Goal: Information Seeking & Learning: Learn about a topic

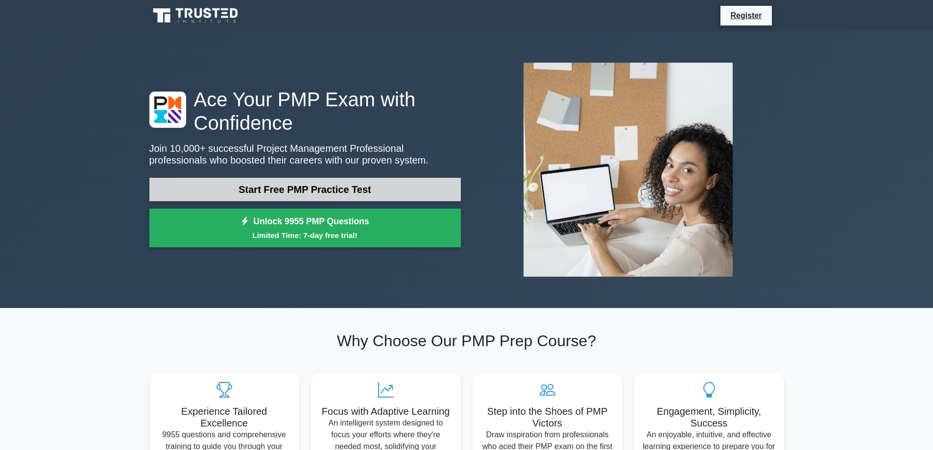
click at [324, 187] on link "Start Free PMP Practice Test" at bounding box center [305, 190] width 312 height 24
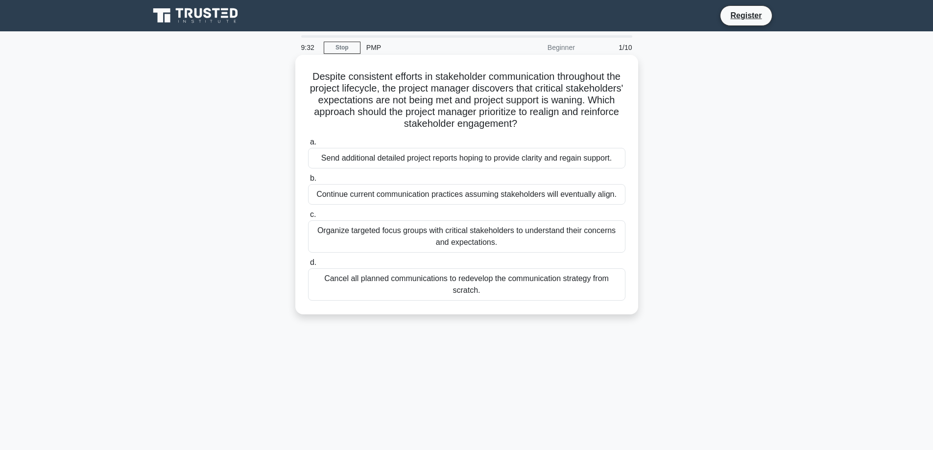
click at [480, 232] on div "Organize targeted focus groups with critical stakeholders to understand their c…" at bounding box center [466, 236] width 317 height 32
click at [308, 218] on input "c. Organize targeted focus groups with critical stakeholders to understand thei…" at bounding box center [308, 215] width 0 height 6
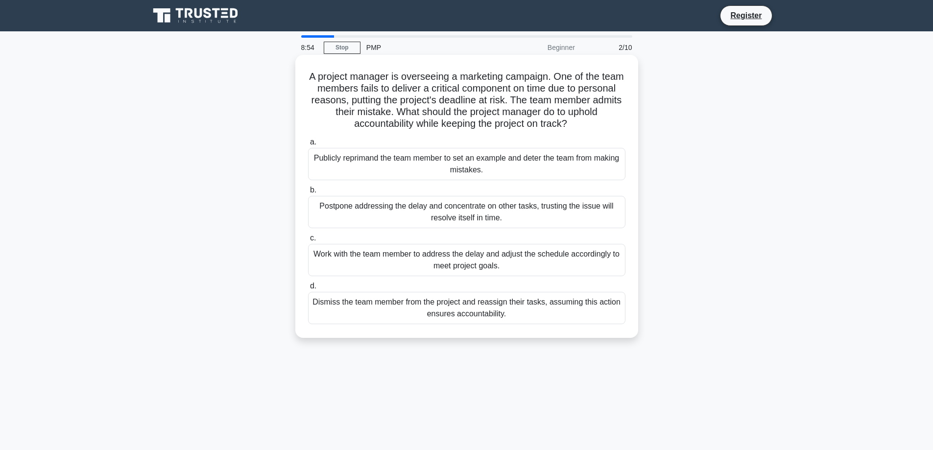
click at [528, 263] on div "Work with the team member to address the delay and adjust the schedule accordin…" at bounding box center [466, 260] width 317 height 32
click at [308, 241] on input "c. Work with the team member to address the delay and adjust the schedule accor…" at bounding box center [308, 238] width 0 height 6
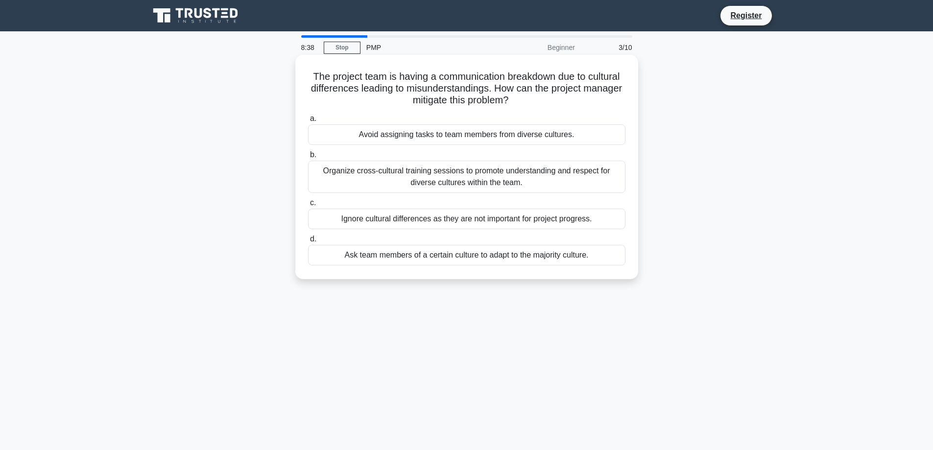
click at [475, 174] on div "Organize cross-cultural training sessions to promote understanding and respect …" at bounding box center [466, 177] width 317 height 32
click at [308, 158] on input "b. Organize cross-cultural training sessions to promote understanding and respe…" at bounding box center [308, 155] width 0 height 6
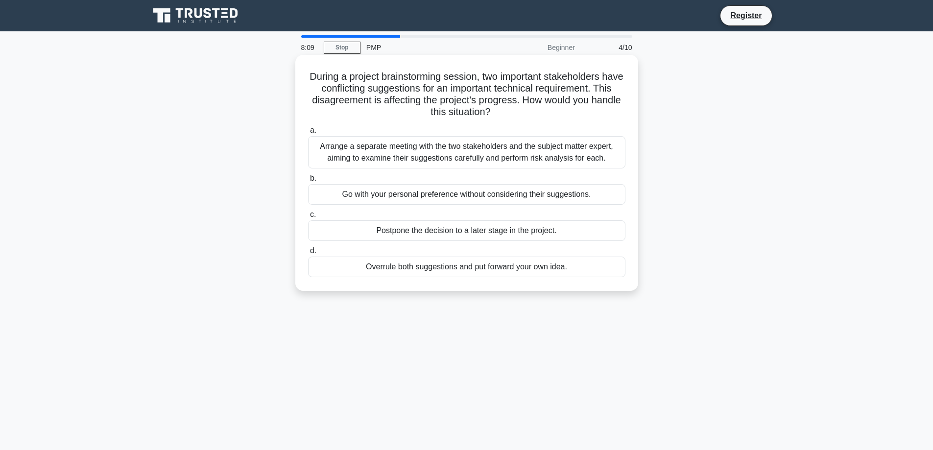
click at [431, 150] on div "Arrange a separate meeting with the two stakeholders and the subject matter exp…" at bounding box center [466, 152] width 317 height 32
click at [308, 134] on input "a. Arrange a separate meeting with the two stakeholders and the subject matter …" at bounding box center [308, 130] width 0 height 6
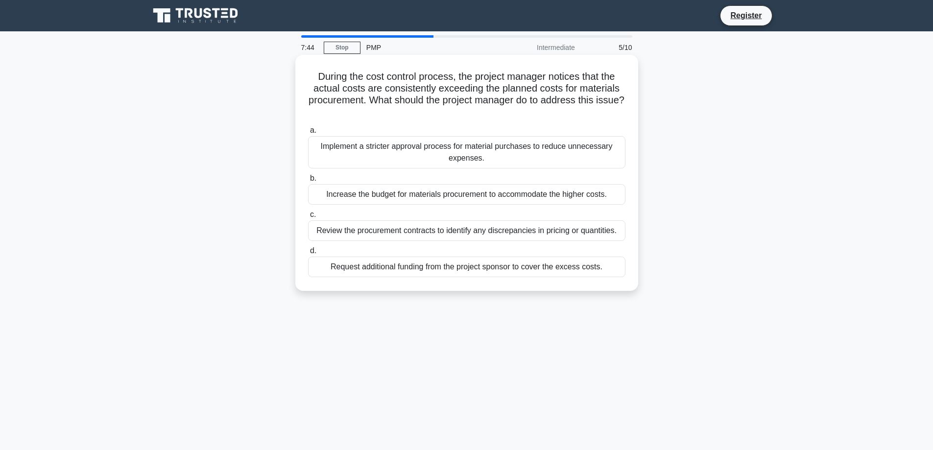
click at [476, 231] on div "Review the procurement contracts to identify any discrepancies in pricing or qu…" at bounding box center [466, 230] width 317 height 21
click at [308, 218] on input "c. Review the procurement contracts to identify any discrepancies in pricing or…" at bounding box center [308, 215] width 0 height 6
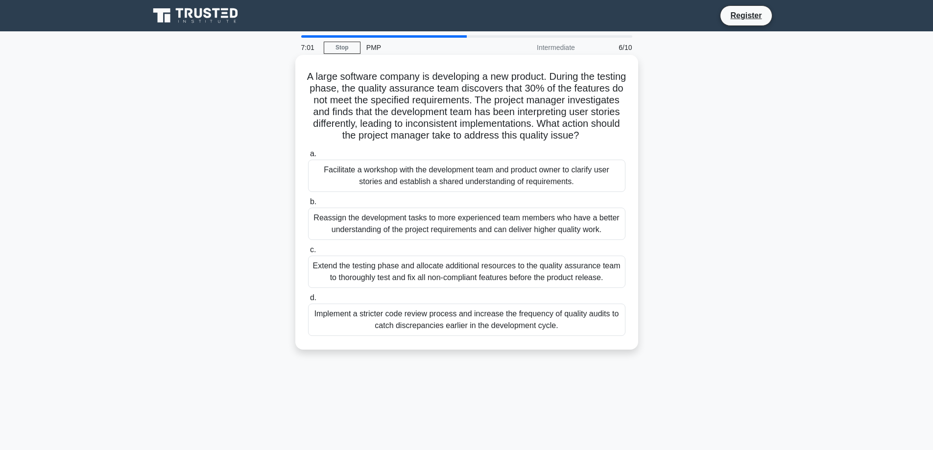
click at [488, 177] on div "Facilitate a workshop with the development team and product owner to clarify us…" at bounding box center [466, 176] width 317 height 32
click at [308, 157] on input "a. Facilitate a workshop with the development team and product owner to clarify…" at bounding box center [308, 154] width 0 height 6
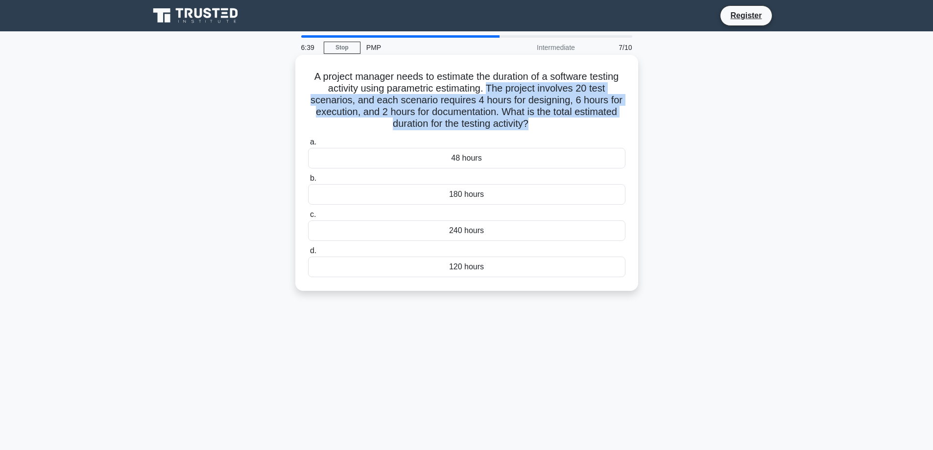
drag, startPoint x: 488, startPoint y: 90, endPoint x: 530, endPoint y: 125, distance: 54.6
click at [530, 125] on h5 "A project manager needs to estimate the duration of a software testing activity…" at bounding box center [466, 101] width 319 height 60
click at [517, 125] on h5 "A project manager needs to estimate the duration of a software testing activity…" at bounding box center [466, 101] width 319 height 60
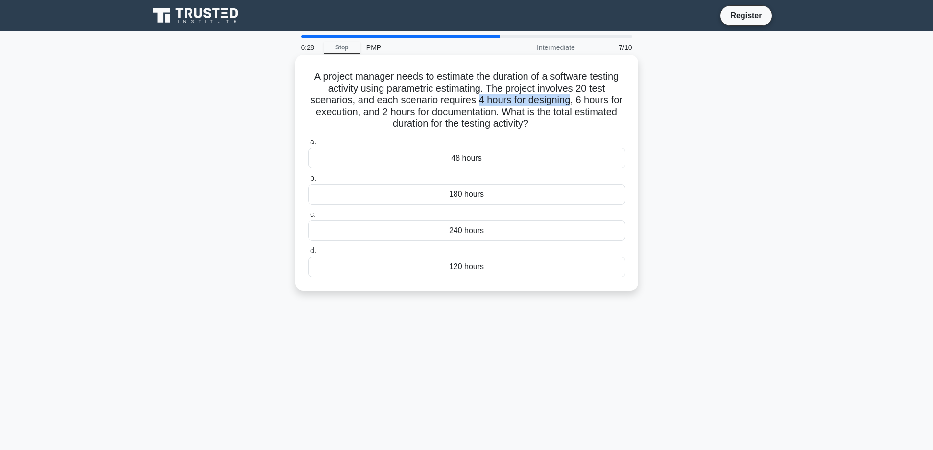
drag, startPoint x: 476, startPoint y: 101, endPoint x: 570, endPoint y: 101, distance: 94.5
click at [570, 101] on h5 "A project manager needs to estimate the duration of a software testing activity…" at bounding box center [466, 101] width 319 height 60
click at [574, 118] on h5 "A project manager needs to estimate the duration of a software testing activity…" at bounding box center [466, 101] width 319 height 60
drag, startPoint x: 575, startPoint y: 100, endPoint x: 352, endPoint y: 113, distance: 223.7
click at [352, 113] on h5 "A project manager needs to estimate the duration of a software testing activity…" at bounding box center [466, 101] width 319 height 60
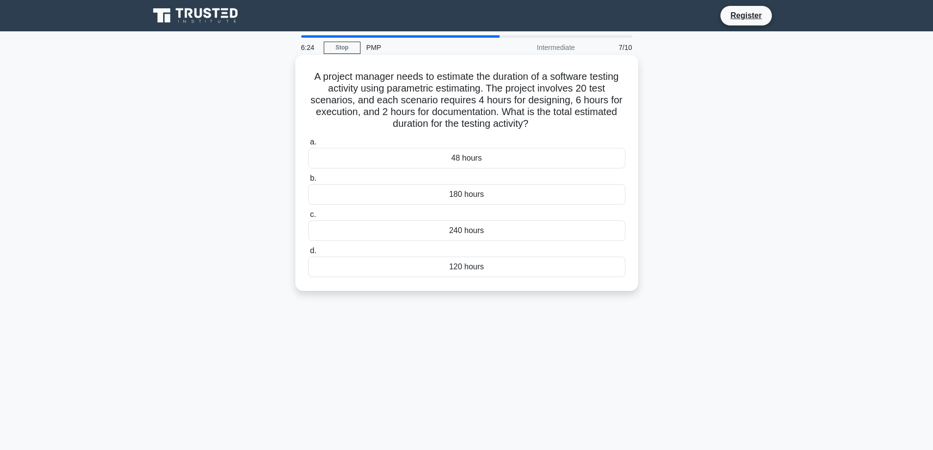
click at [415, 118] on h5 "A project manager needs to estimate the duration of a software testing activity…" at bounding box center [466, 101] width 319 height 60
drag, startPoint x: 380, startPoint y: 111, endPoint x: 497, endPoint y: 110, distance: 116.6
click at [497, 110] on h5 "A project manager needs to estimate the duration of a software testing activity…" at bounding box center [466, 101] width 319 height 60
click at [504, 128] on h5 "A project manager needs to estimate the duration of a software testing activity…" at bounding box center [466, 101] width 319 height 60
drag, startPoint x: 533, startPoint y: 123, endPoint x: 298, endPoint y: 77, distance: 239.6
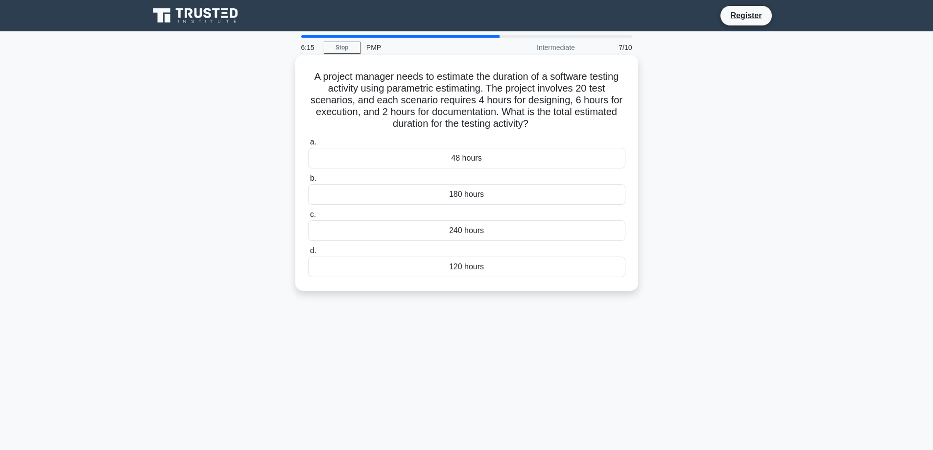
click at [298, 77] on div "A project manager needs to estimate the duration of a software testing activity…" at bounding box center [466, 173] width 343 height 236
copy h5 "A project manager needs to estimate the duration of a software testing activity…"
click at [520, 113] on h5 "A project manager needs to estimate the duration of a software testing activity…" at bounding box center [466, 101] width 319 height 60
click at [471, 235] on div "240 hours" at bounding box center [466, 230] width 317 height 21
click at [308, 218] on input "c. 240 hours" at bounding box center [308, 215] width 0 height 6
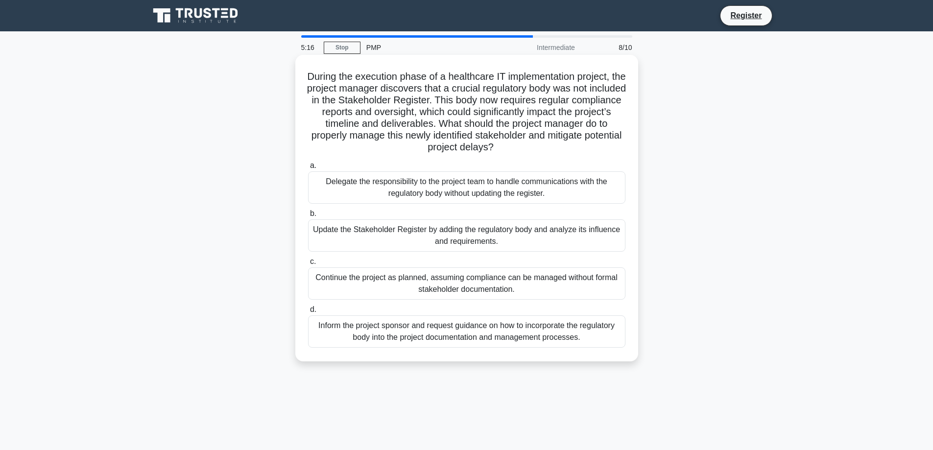
click at [478, 333] on div "Inform the project sponsor and request guidance on how to incorporate the regul…" at bounding box center [466, 331] width 317 height 32
click at [308, 313] on input "d. Inform the project sponsor and request guidance on how to incorporate the re…" at bounding box center [308, 310] width 0 height 6
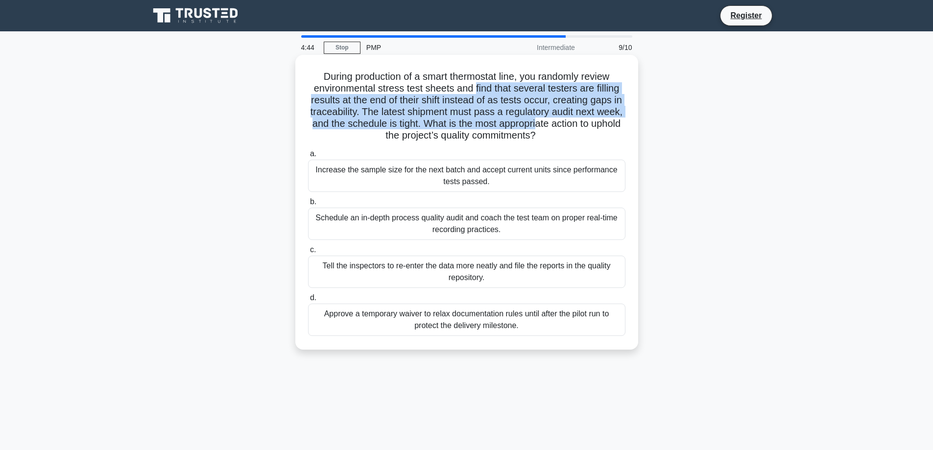
drag, startPoint x: 477, startPoint y: 88, endPoint x: 568, endPoint y: 129, distance: 100.0
click at [568, 129] on h5 "During production of a smart thermostat line, you randomly review environmental…" at bounding box center [466, 107] width 319 height 72
click at [447, 126] on h5 "During production of a smart thermostat line, you randomly review environmental…" at bounding box center [466, 107] width 319 height 72
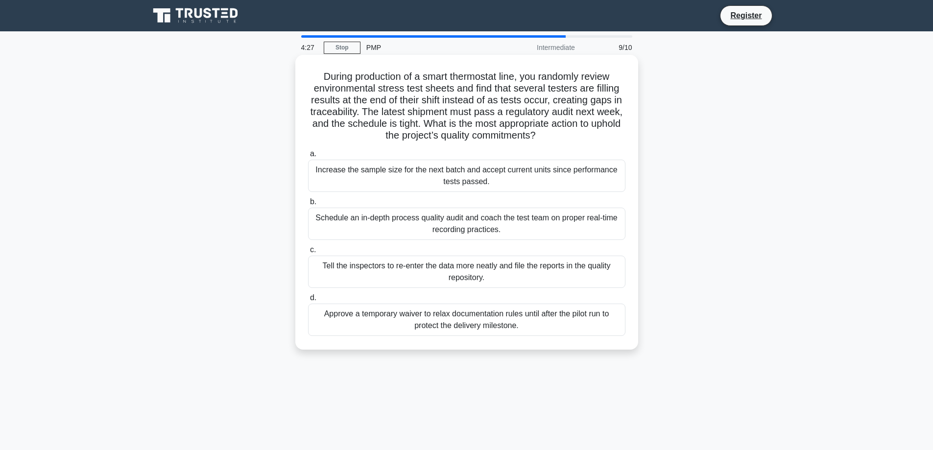
click at [523, 229] on div "Schedule an in-depth process quality audit and coach the test team on proper re…" at bounding box center [466, 224] width 317 height 32
click at [308, 205] on input "b. Schedule an in-depth process quality audit and coach the test team on proper…" at bounding box center [308, 202] width 0 height 6
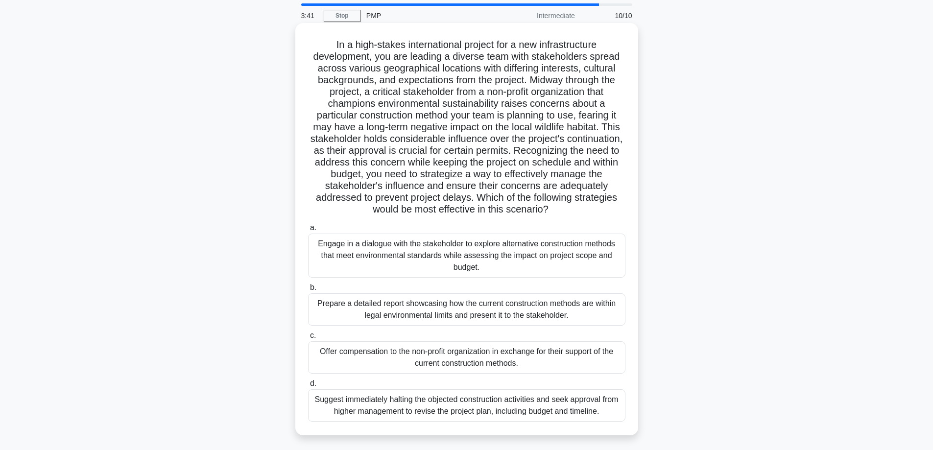
scroll to position [79, 0]
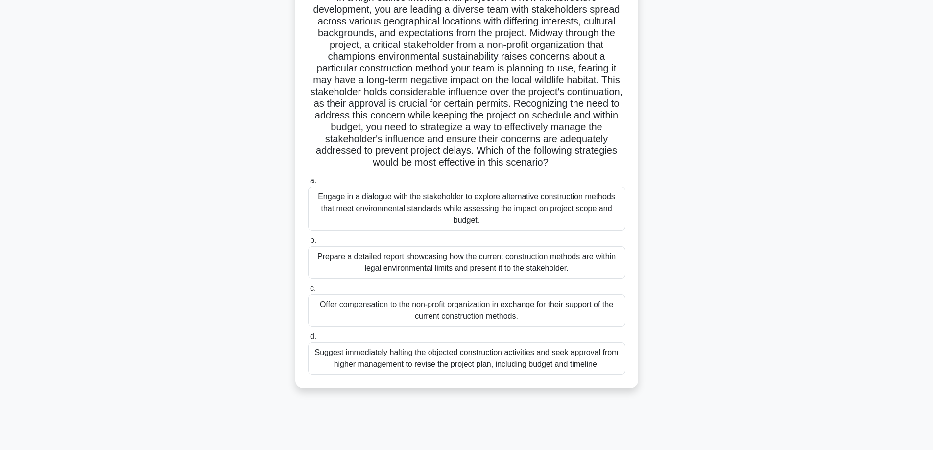
click at [425, 260] on div "Prepare a detailed report showcasing how the current construction methods are w…" at bounding box center [466, 262] width 317 height 32
click at [308, 244] on input "b. Prepare a detailed report showcasing how the current construction methods ar…" at bounding box center [308, 241] width 0 height 6
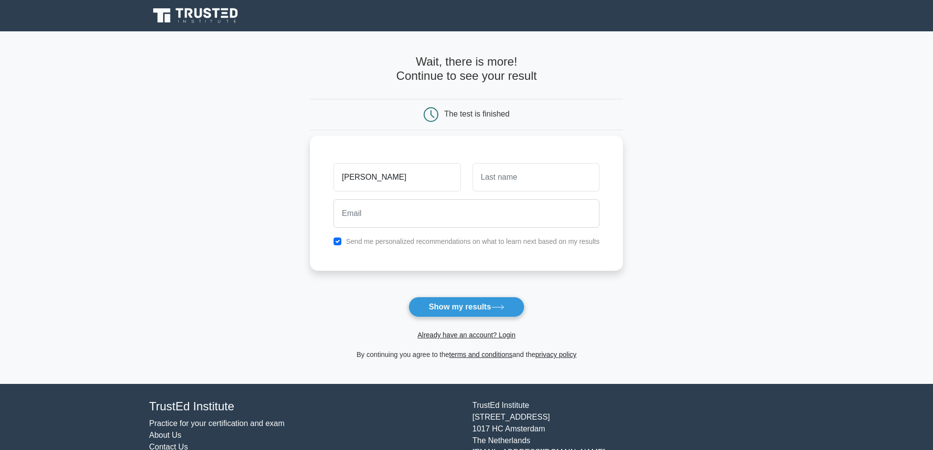
type input "jon"
type input "born"
type input "jon.xining@gmail.com"
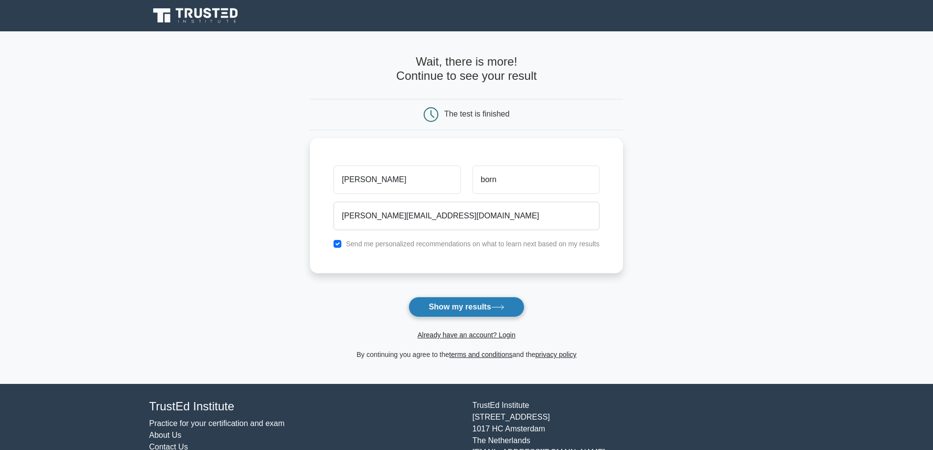
click at [484, 302] on button "Show my results" at bounding box center [467, 307] width 116 height 21
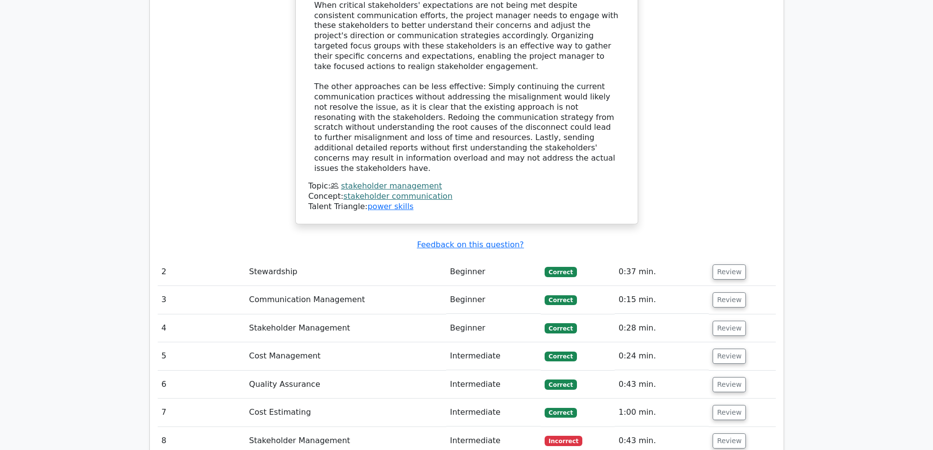
scroll to position [1323, 0]
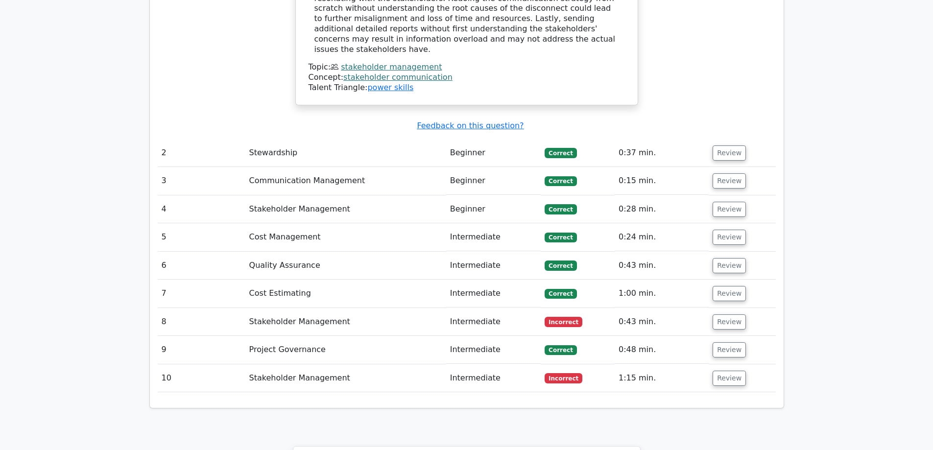
click at [307, 308] on td "Stakeholder Management" at bounding box center [345, 322] width 201 height 28
click at [724, 314] on button "Review" at bounding box center [729, 321] width 33 height 15
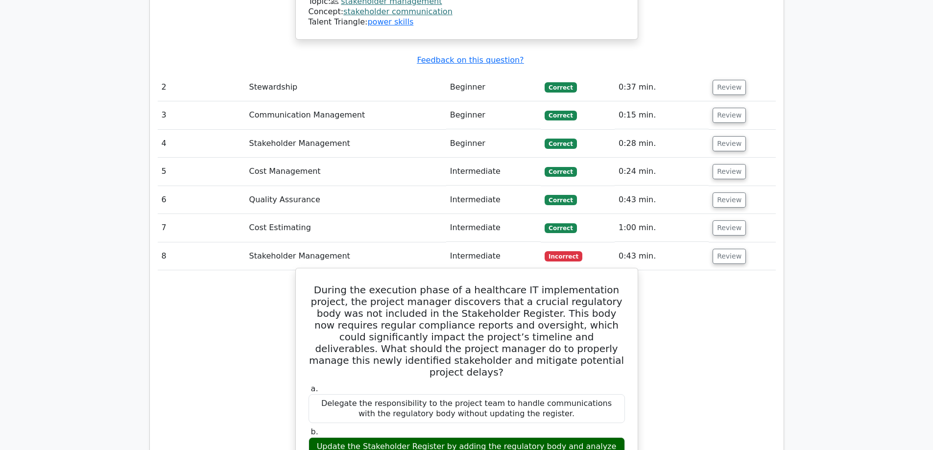
scroll to position [1372, 0]
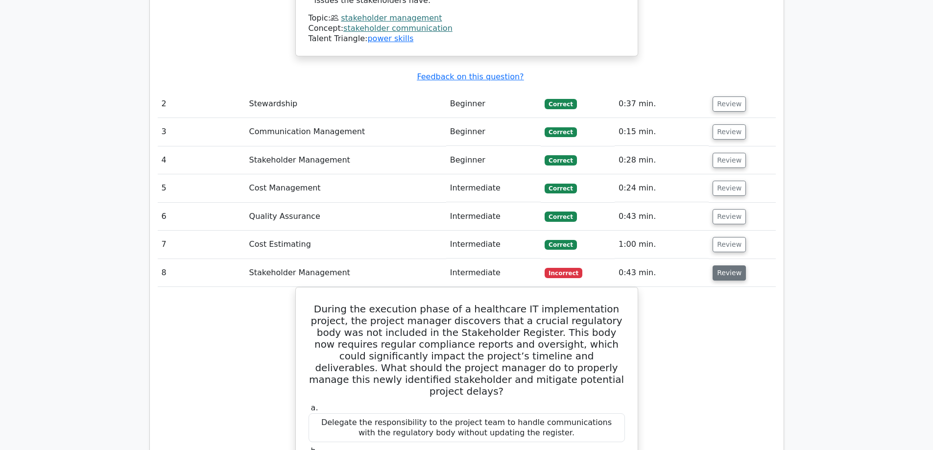
click at [726, 265] on button "Review" at bounding box center [729, 272] width 33 height 15
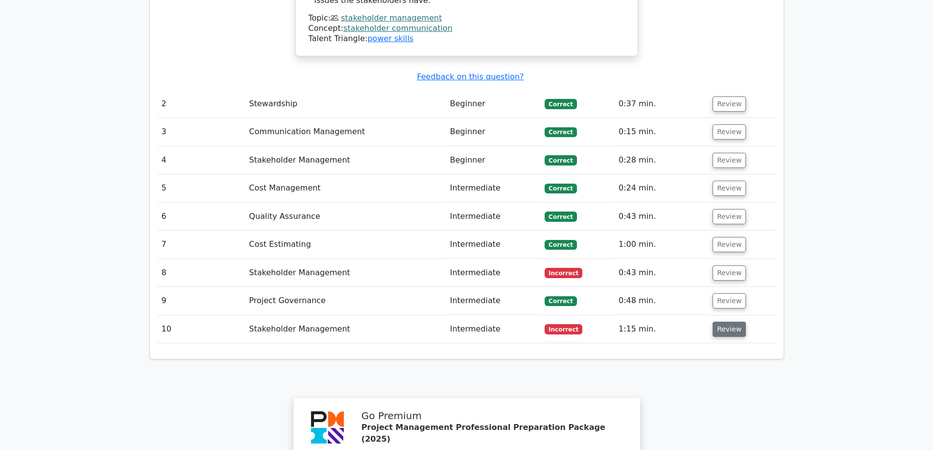
click at [727, 322] on button "Review" at bounding box center [729, 329] width 33 height 15
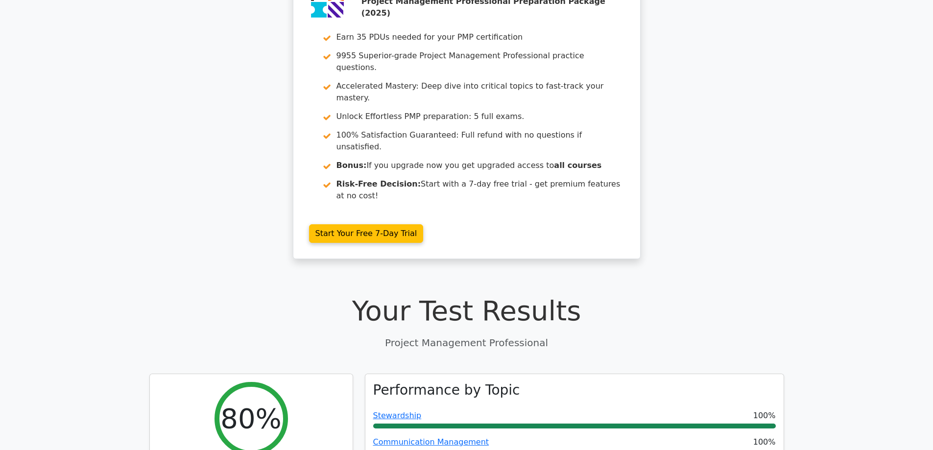
scroll to position [0, 0]
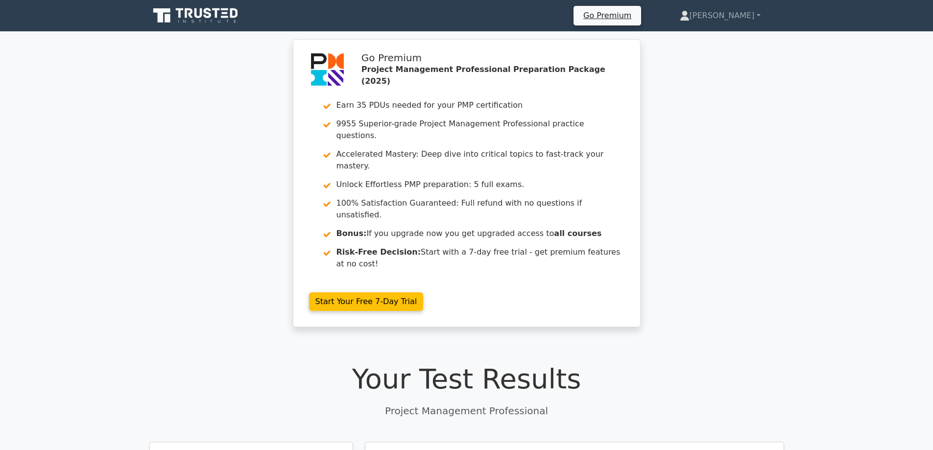
click at [184, 9] on icon at bounding box center [196, 15] width 94 height 19
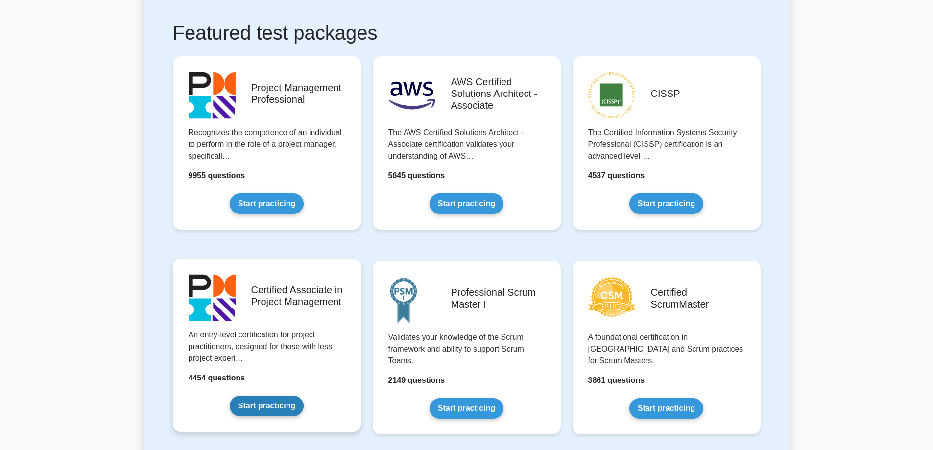
scroll to position [196, 0]
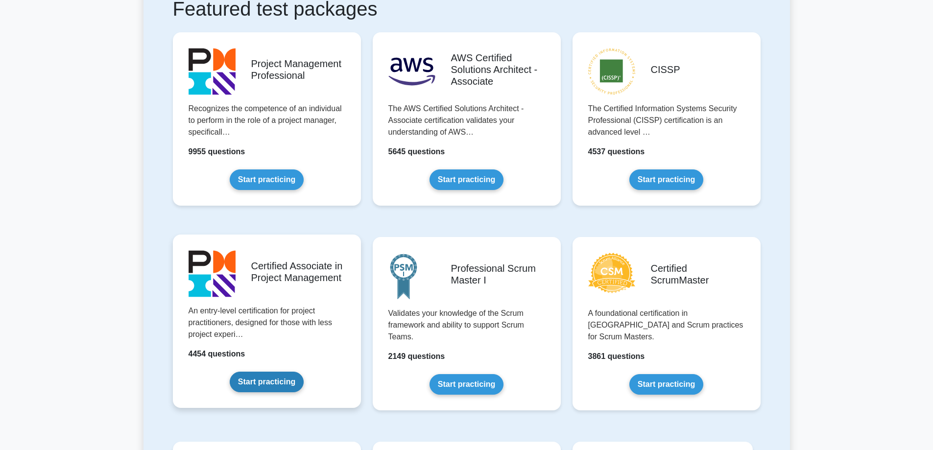
click at [269, 382] on link "Start practicing" at bounding box center [267, 382] width 74 height 21
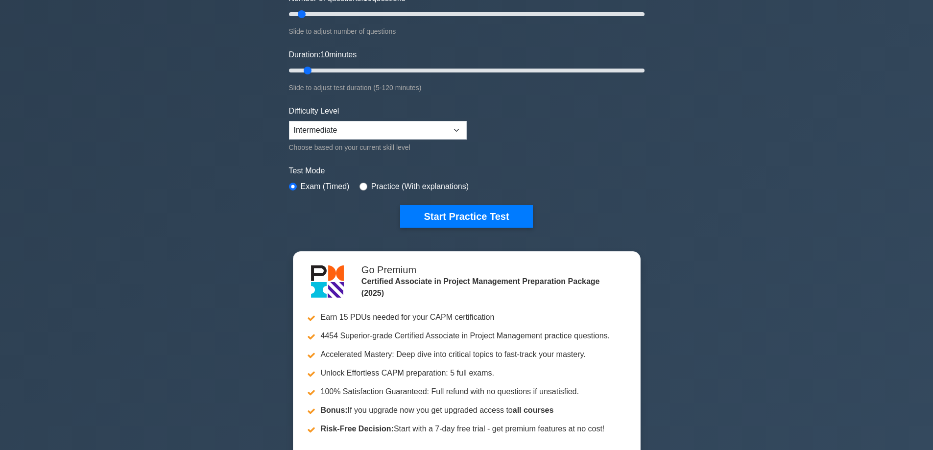
scroll to position [147, 0]
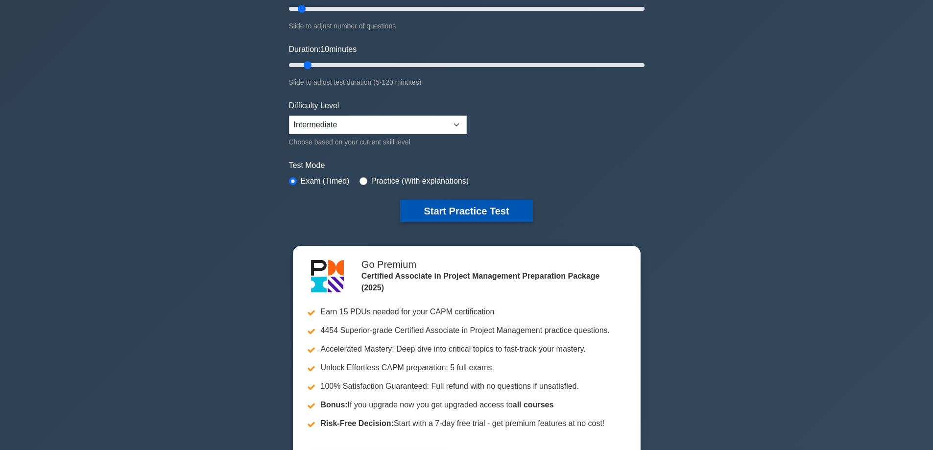
click at [461, 217] on button "Start Practice Test" at bounding box center [466, 211] width 132 height 23
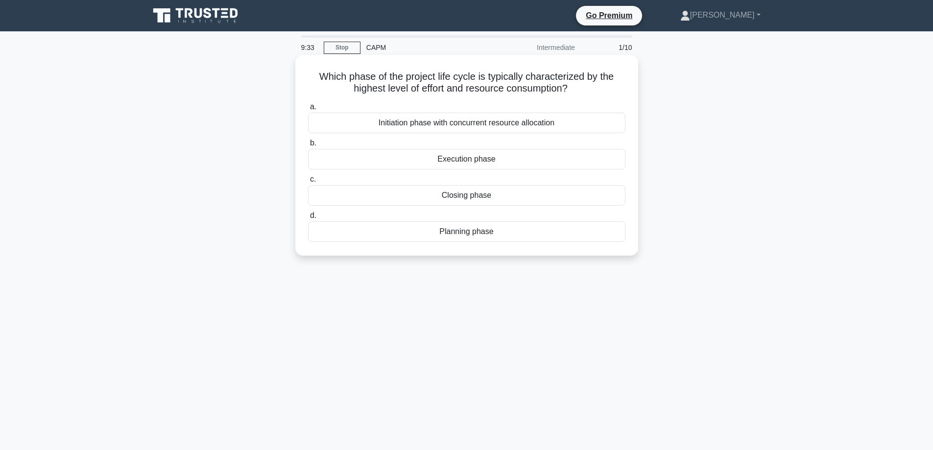
click at [513, 235] on div "Planning phase" at bounding box center [466, 231] width 317 height 21
click at [308, 219] on input "d. Planning phase" at bounding box center [308, 216] width 0 height 6
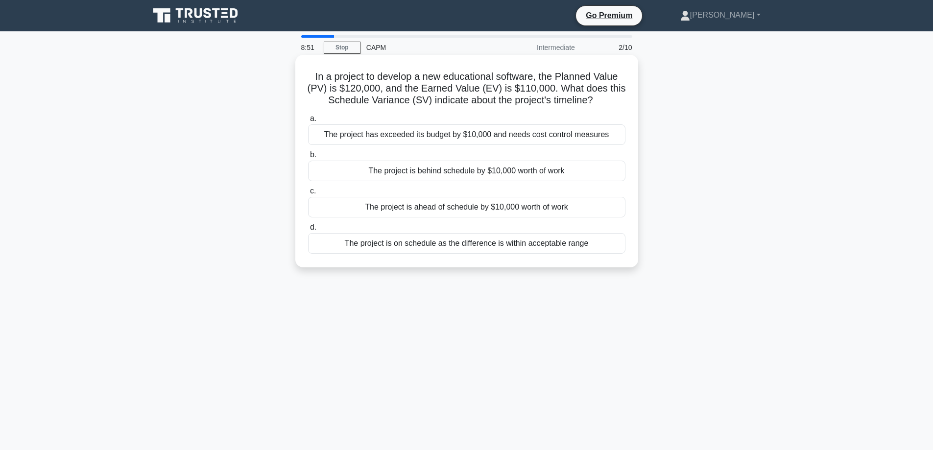
click at [480, 103] on h5 "In a project to develop a new educational software, the Planned Value (PV) is $…" at bounding box center [466, 89] width 319 height 36
click at [479, 103] on h5 "In a project to develop a new educational software, the Planned Value (PV) is $…" at bounding box center [466, 89] width 319 height 36
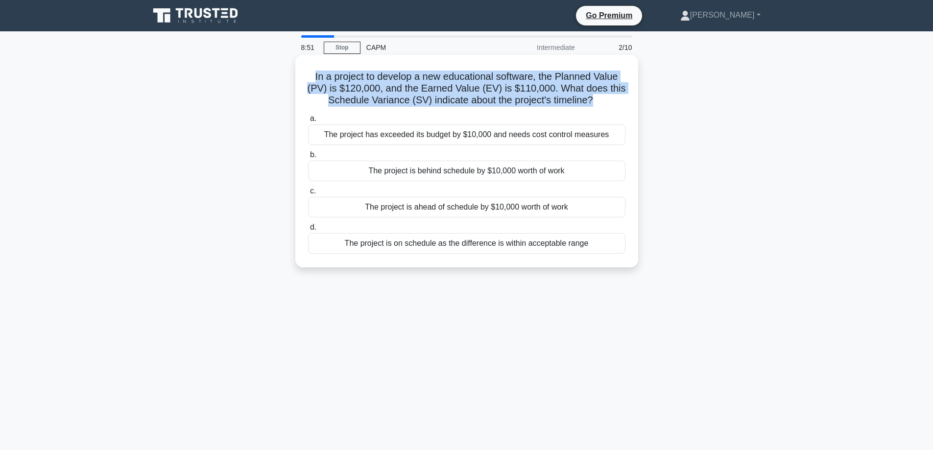
click at [479, 103] on h5 "In a project to develop a new educational software, the Planned Value (PV) is $…" at bounding box center [466, 89] width 319 height 36
copy div "In a project to develop a new educational software, the Planned Value (PV) is $…"
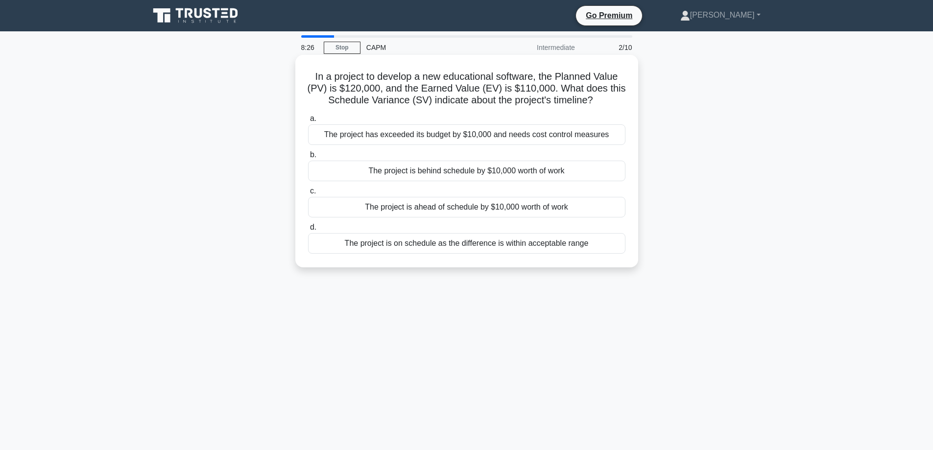
click at [411, 170] on div "The project is behind schedule by $10,000 worth of work" at bounding box center [466, 171] width 317 height 21
click at [308, 158] on input "b. The project is behind schedule by $10,000 worth of work" at bounding box center [308, 155] width 0 height 6
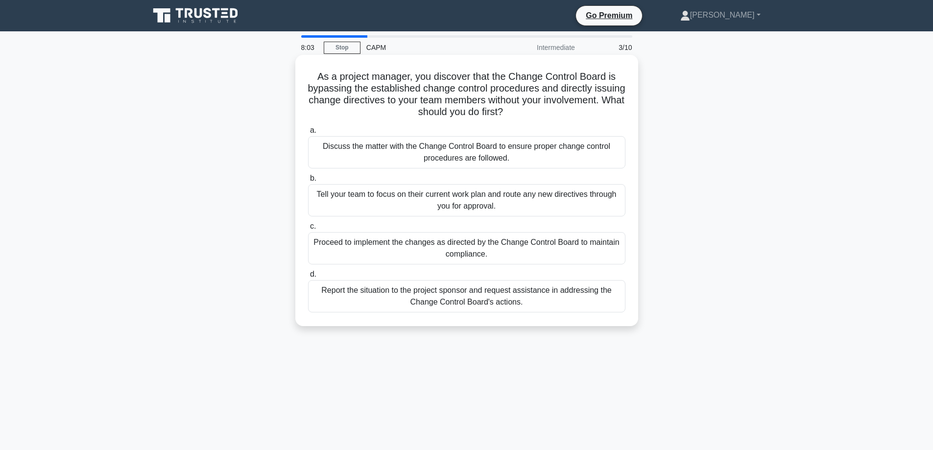
click at [460, 158] on div "Discuss the matter with the Change Control Board to ensure proper change contro…" at bounding box center [466, 152] width 317 height 32
click at [308, 134] on input "a. Discuss the matter with the Change Control Board to ensure proper change con…" at bounding box center [308, 130] width 0 height 6
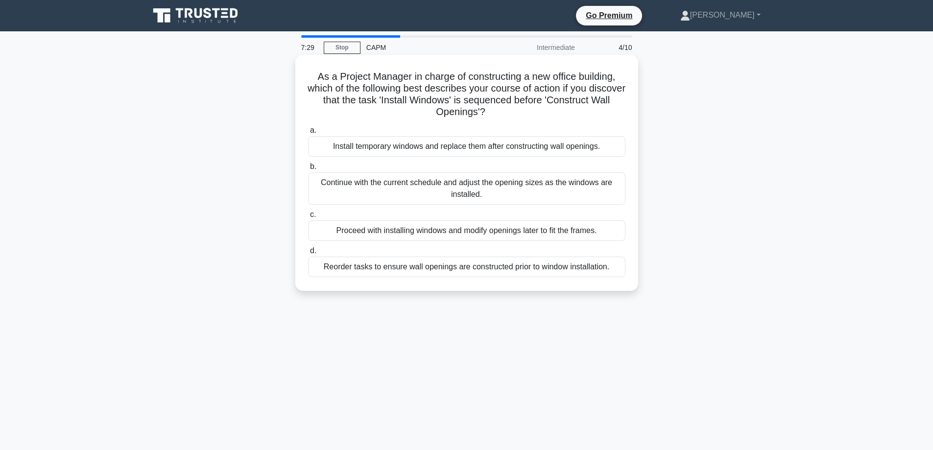
click at [480, 269] on div "Reorder tasks to ensure wall openings are constructed prior to window installat…" at bounding box center [466, 267] width 317 height 21
click at [308, 254] on input "d. Reorder tasks to ensure wall openings are constructed prior to window instal…" at bounding box center [308, 251] width 0 height 6
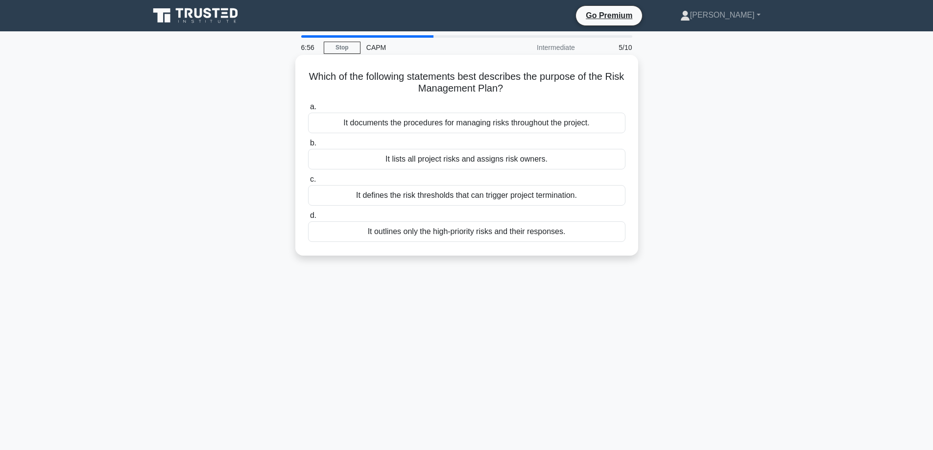
click at [485, 126] on div "It documents the procedures for managing risks throughout the project." at bounding box center [466, 123] width 317 height 21
click at [308, 110] on input "a. It documents the procedures for managing risks throughout the project." at bounding box center [308, 107] width 0 height 6
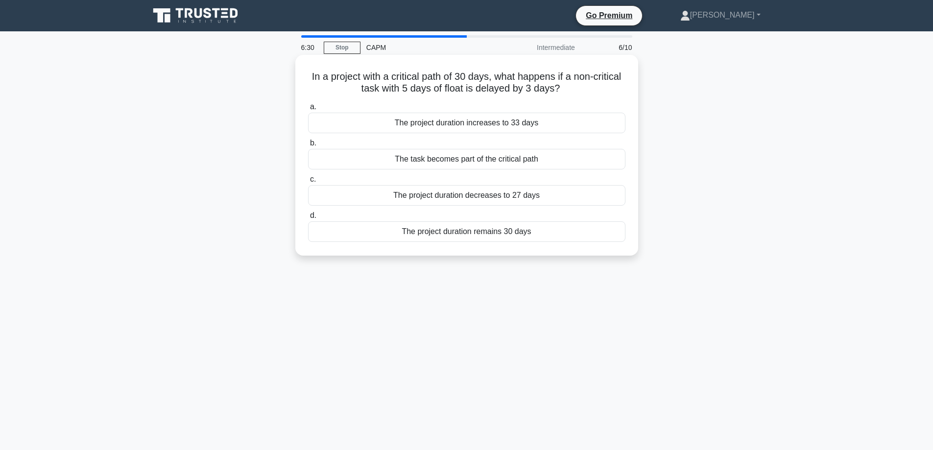
click at [471, 234] on div "The project duration remains 30 days" at bounding box center [466, 231] width 317 height 21
click at [308, 219] on input "d. The project duration remains 30 days" at bounding box center [308, 216] width 0 height 6
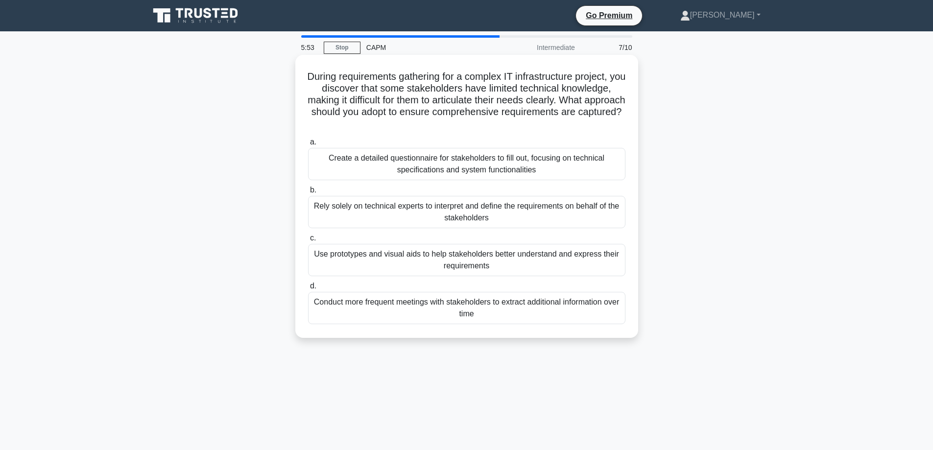
click at [512, 163] on div "Create a detailed questionnaire for stakeholders to fill out, focusing on techn…" at bounding box center [466, 164] width 317 height 32
click at [308, 145] on input "a. Create a detailed questionnaire for stakeholders to fill out, focusing on te…" at bounding box center [308, 142] width 0 height 6
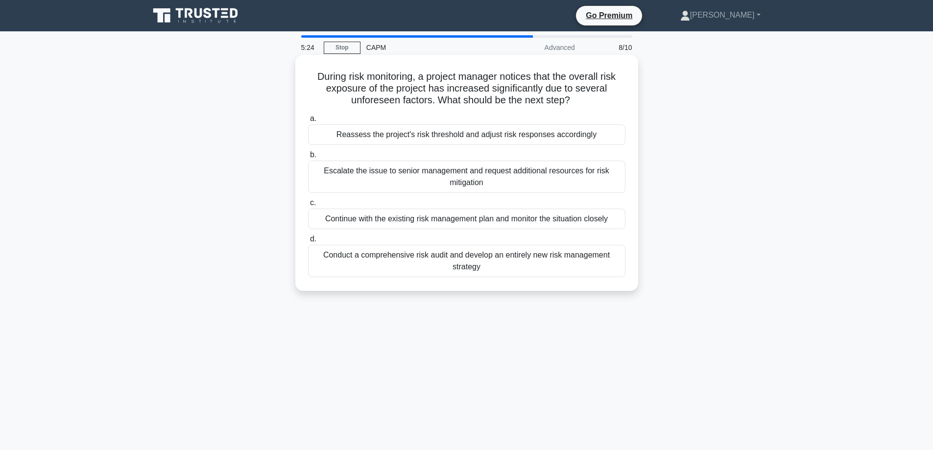
click at [467, 139] on div "Reassess the project's risk threshold and adjust risk responses accordingly" at bounding box center [466, 134] width 317 height 21
click at [308, 122] on input "a. Reassess the project's risk threshold and adjust risk responses accordingly" at bounding box center [308, 119] width 0 height 6
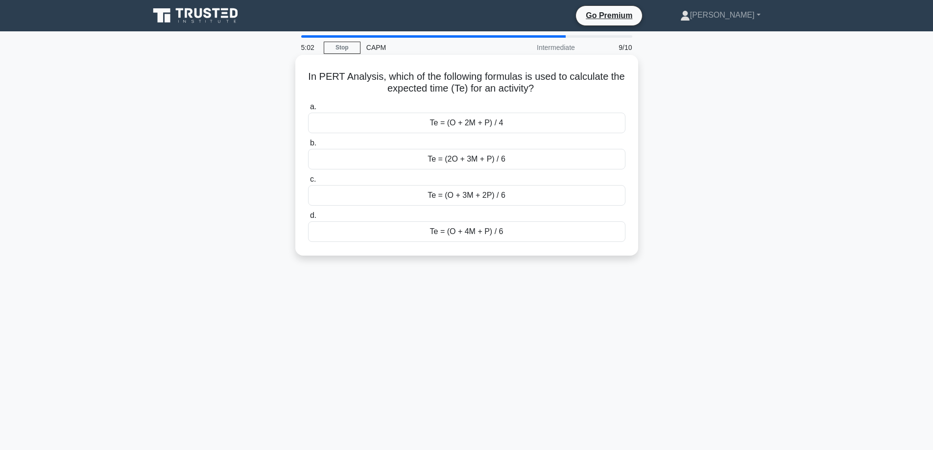
click at [434, 81] on h5 "In PERT Analysis, which of the following formulas is used to calculate the expe…" at bounding box center [466, 83] width 319 height 24
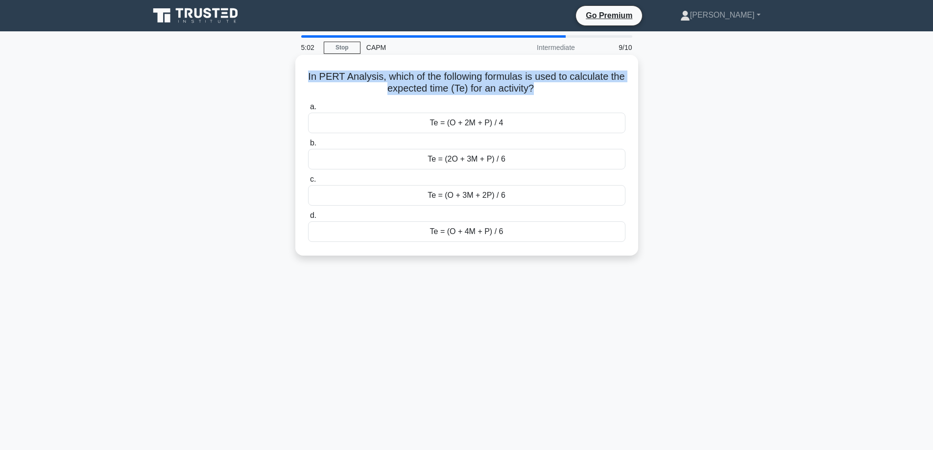
click at [434, 81] on h5 "In PERT Analysis, which of the following formulas is used to calculate the expe…" at bounding box center [466, 83] width 319 height 24
copy div "In PERT Analysis, which of the following formulas is used to calculate the expe…"
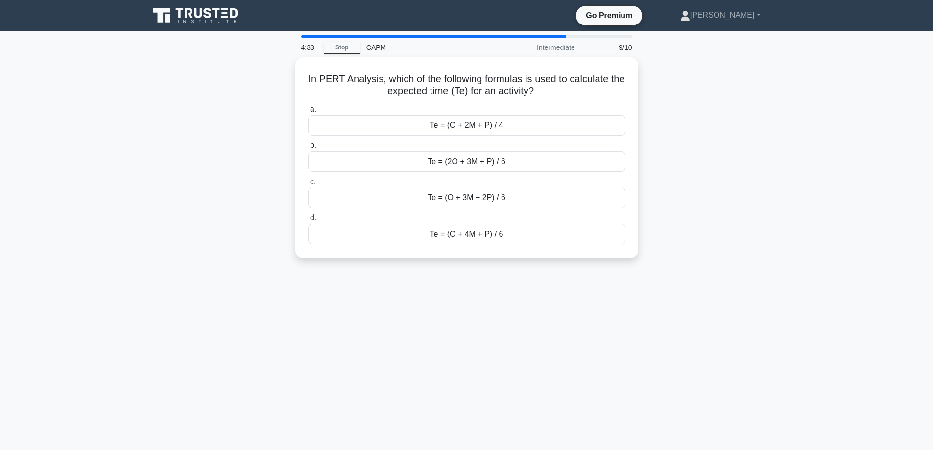
click at [743, 160] on div "In PERT Analysis, which of the following formulas is used to calculate the expe…" at bounding box center [467, 163] width 647 height 213
click at [481, 234] on div "Te = (O + 4M + P) / 6" at bounding box center [466, 231] width 317 height 21
click at [308, 219] on input "d. Te = (O + 4M + P) / 6" at bounding box center [308, 216] width 0 height 6
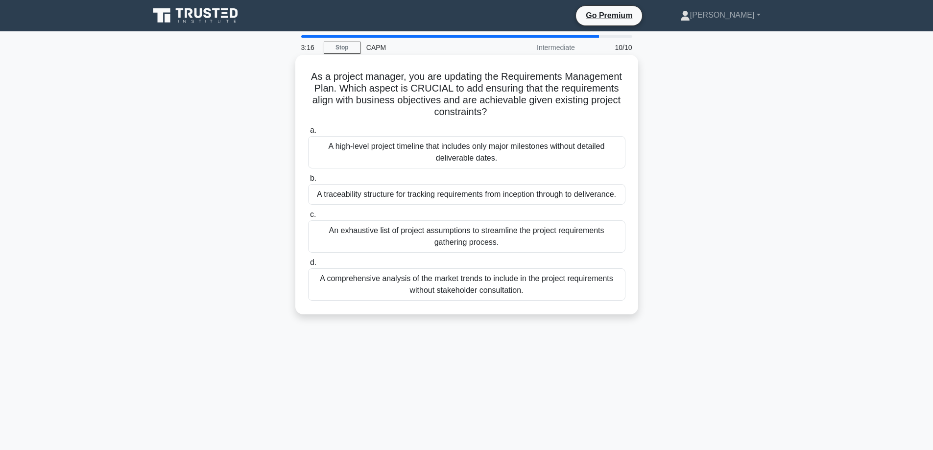
click at [486, 197] on div "A traceability structure for tracking requirements from inception through to de…" at bounding box center [466, 194] width 317 height 21
click at [308, 182] on input "b. A traceability structure for tracking requirements from inception through to…" at bounding box center [308, 178] width 0 height 6
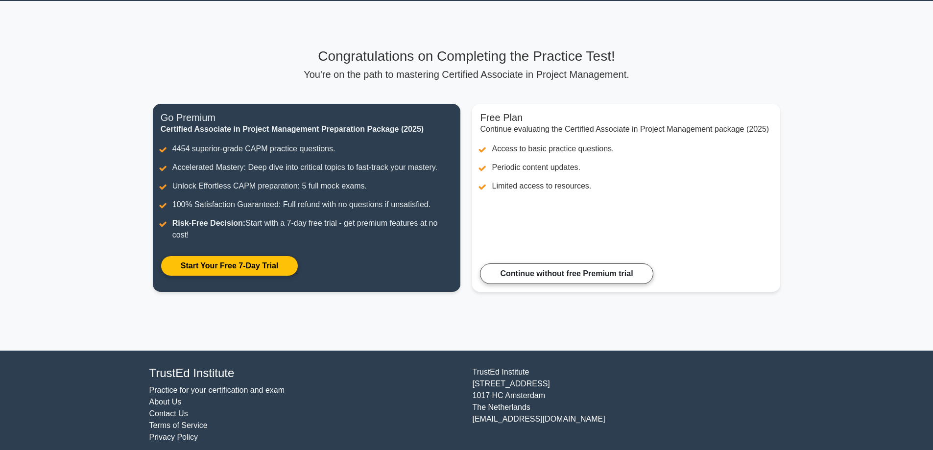
scroll to position [39, 0]
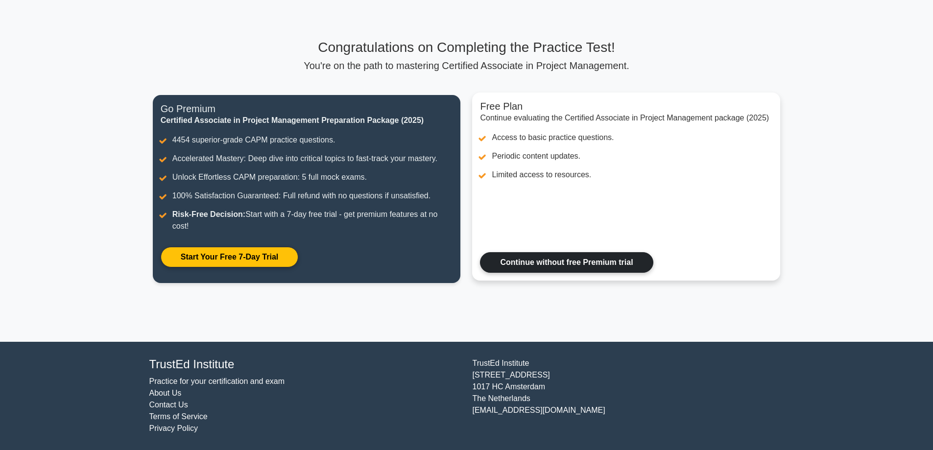
click at [564, 268] on link "Continue without free Premium trial" at bounding box center [566, 262] width 173 height 21
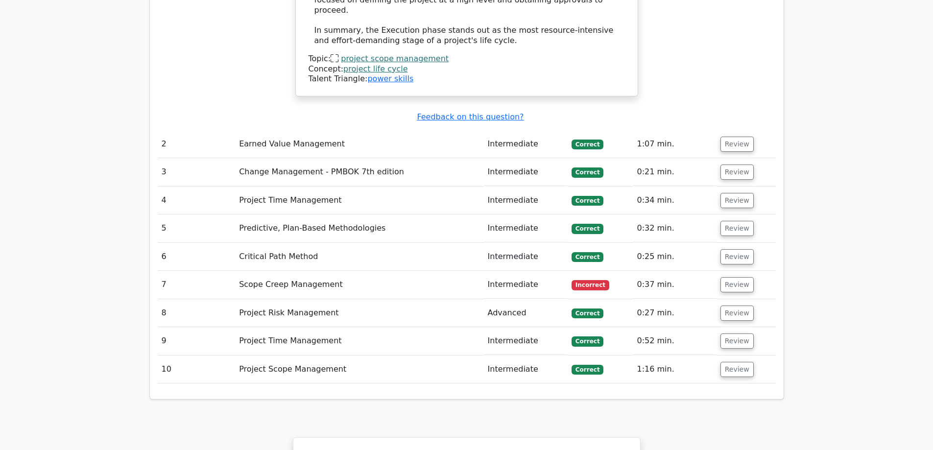
scroll to position [1372, 0]
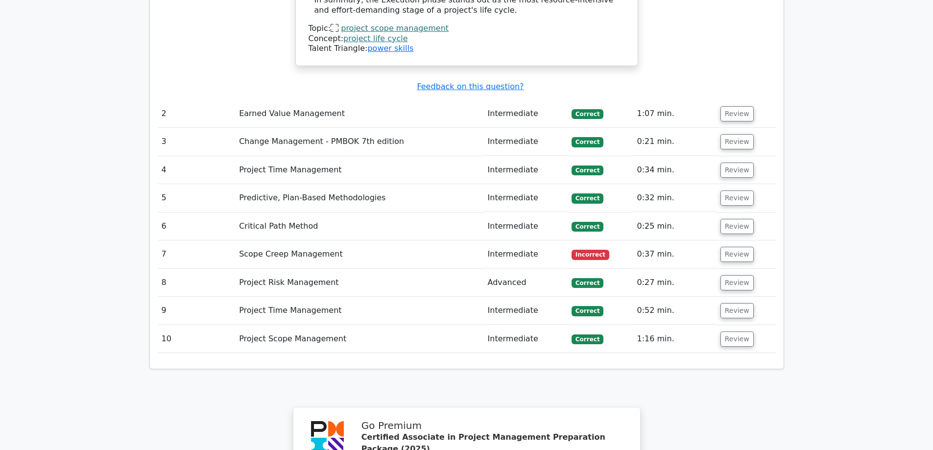
click at [328, 241] on td "Scope Creep Management" at bounding box center [359, 255] width 248 height 28
click at [717, 241] on td "Review" at bounding box center [746, 255] width 59 height 28
click at [730, 247] on button "Review" at bounding box center [737, 254] width 33 height 15
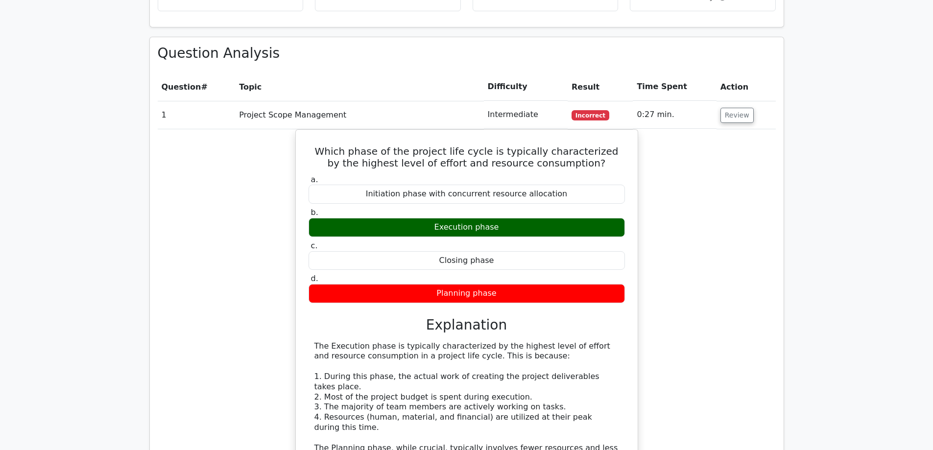
scroll to position [784, 0]
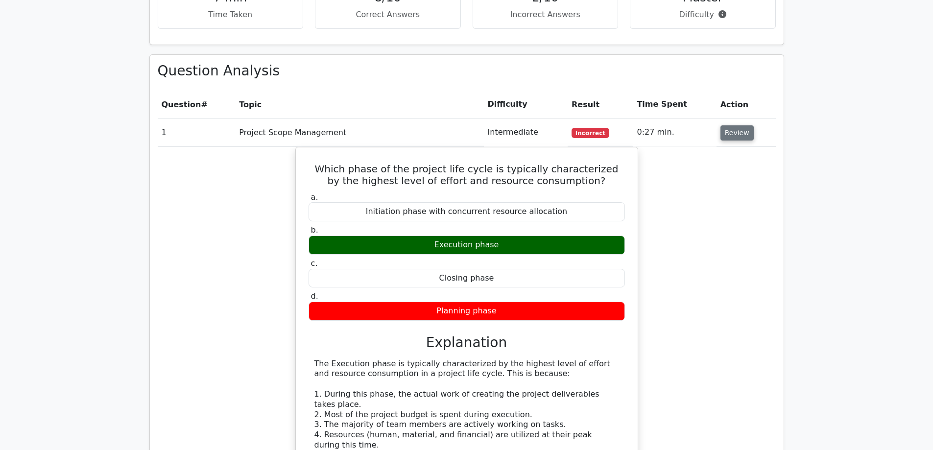
click at [735, 125] on button "Review" at bounding box center [737, 132] width 33 height 15
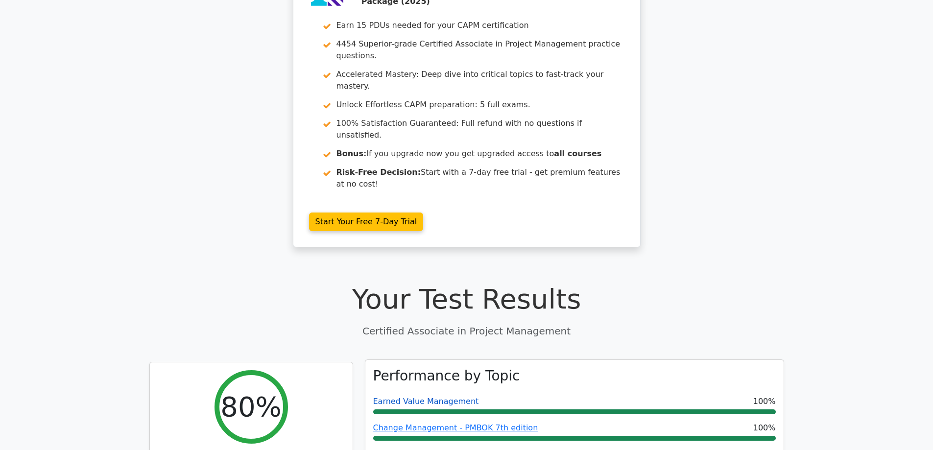
scroll to position [0, 0]
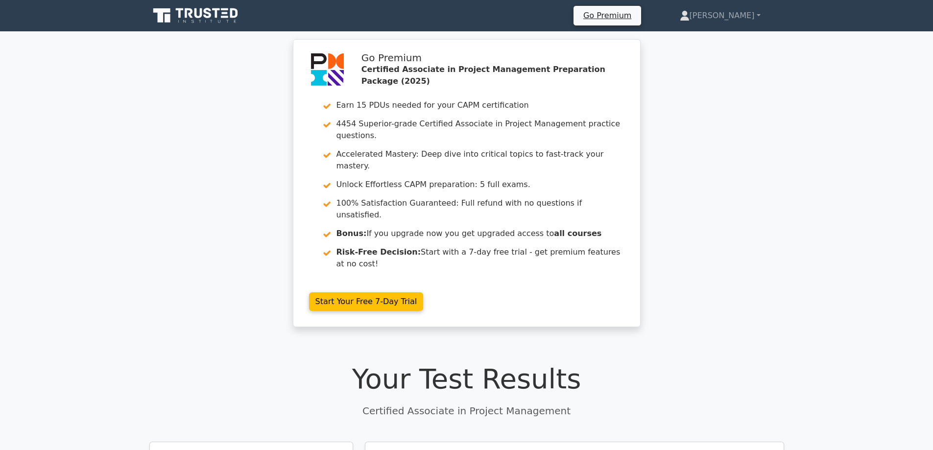
click at [175, 18] on icon at bounding box center [196, 15] width 94 height 19
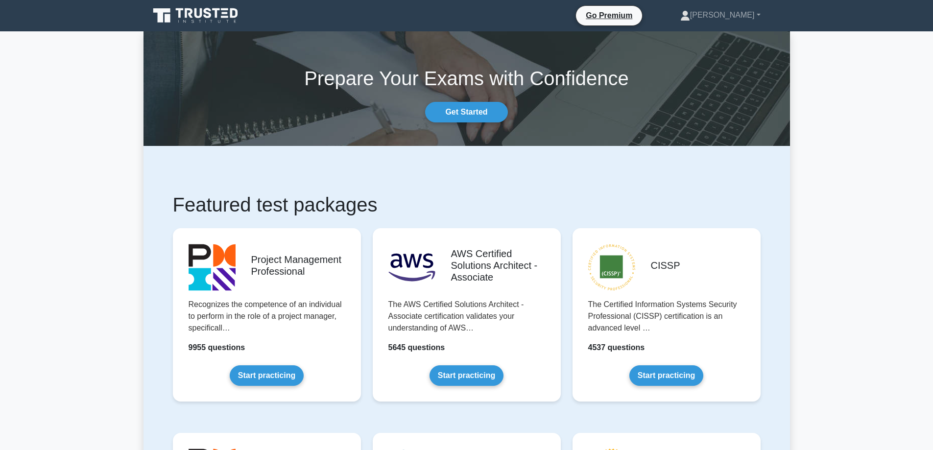
drag, startPoint x: 867, startPoint y: 158, endPoint x: 861, endPoint y: 169, distance: 12.1
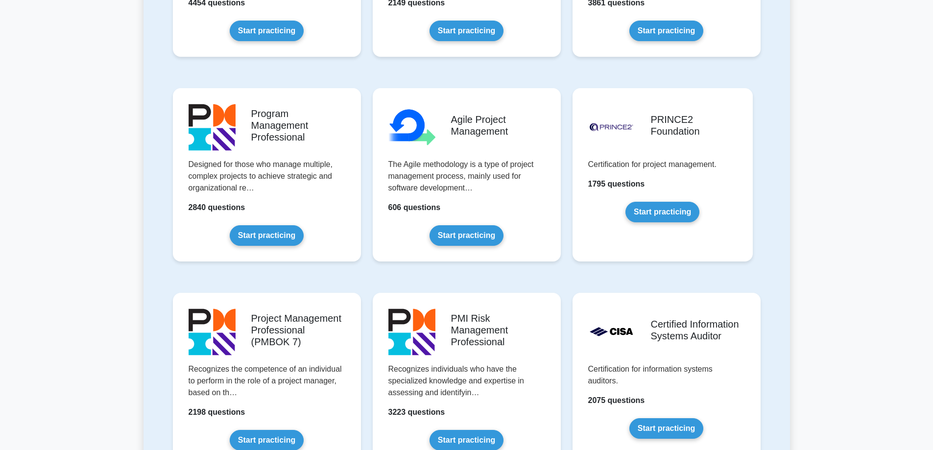
scroll to position [490, 0]
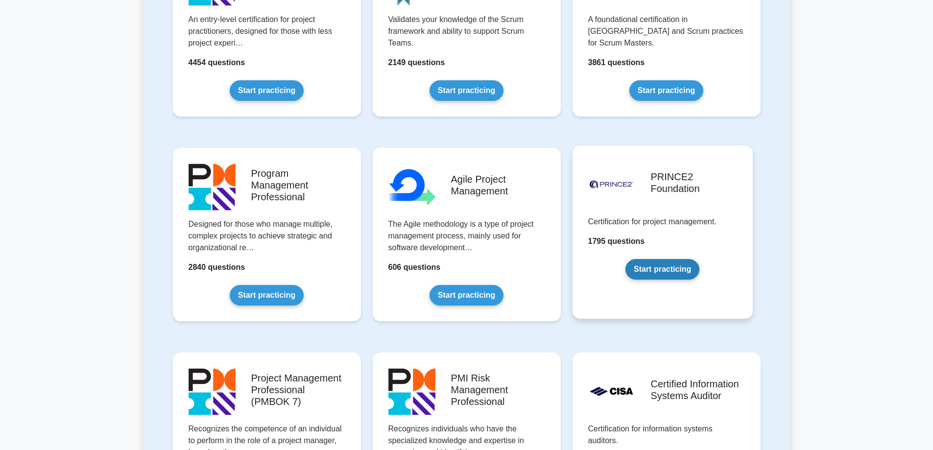
click at [692, 268] on link "Start practicing" at bounding box center [663, 269] width 74 height 21
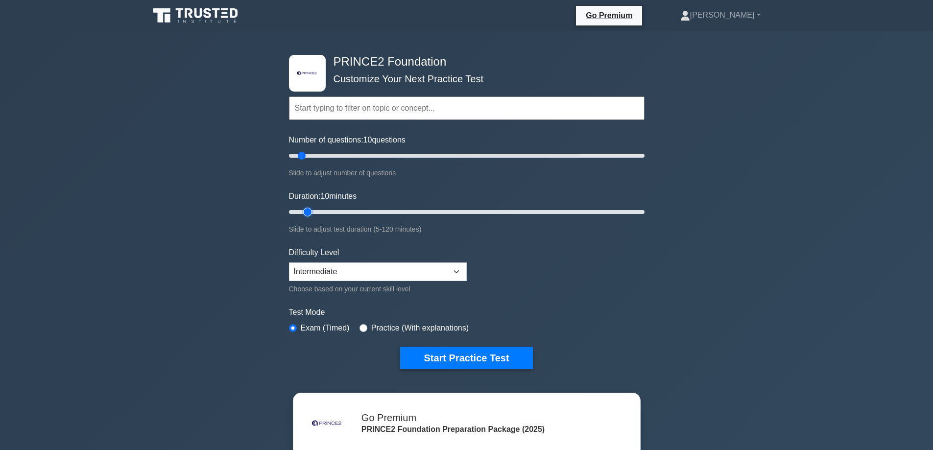
click at [303, 216] on input "Duration: 10 minutes" at bounding box center [467, 212] width 356 height 12
type input "5"
click at [295, 214] on input "Duration: 10 minutes" at bounding box center [467, 212] width 356 height 12
type input "5"
click at [295, 158] on input "Number of questions: 10 questions" at bounding box center [467, 156] width 356 height 12
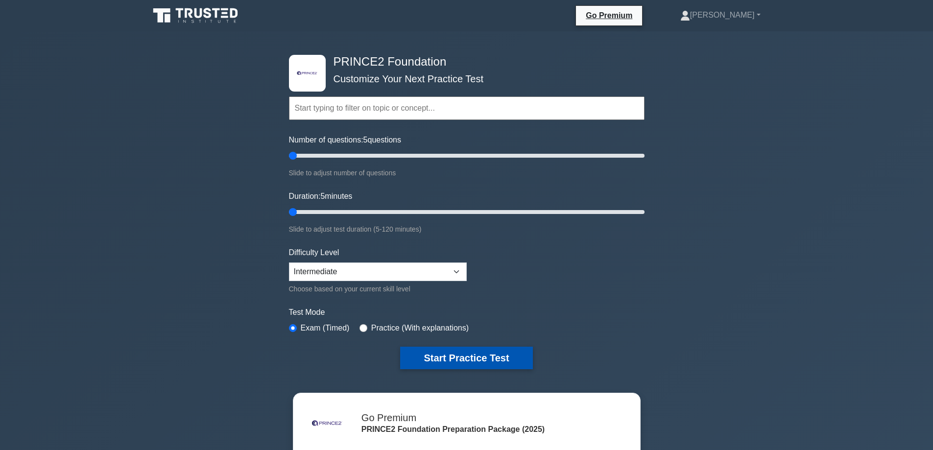
click at [475, 351] on button "Start Practice Test" at bounding box center [466, 358] width 132 height 23
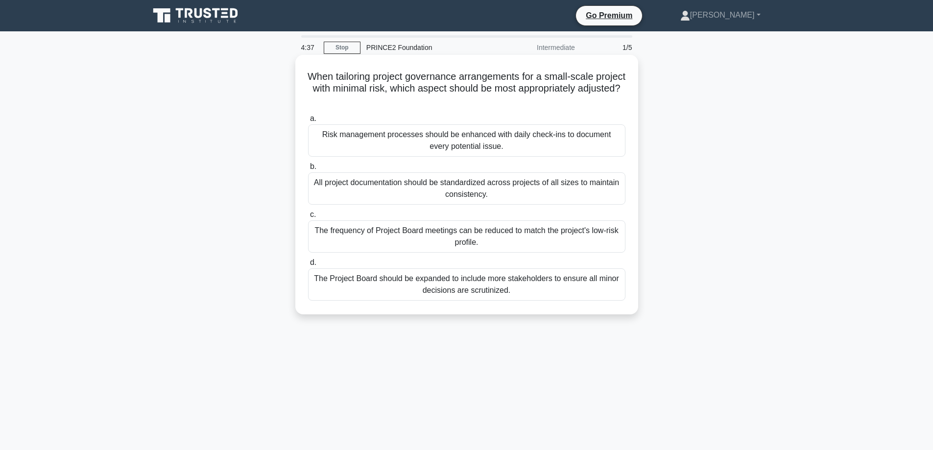
click at [395, 141] on div "Risk management processes should be enhanced with daily check-ins to document e…" at bounding box center [466, 140] width 317 height 32
click at [308, 122] on input "a. Risk management processes should be enhanced with daily check-ins to documen…" at bounding box center [308, 119] width 0 height 6
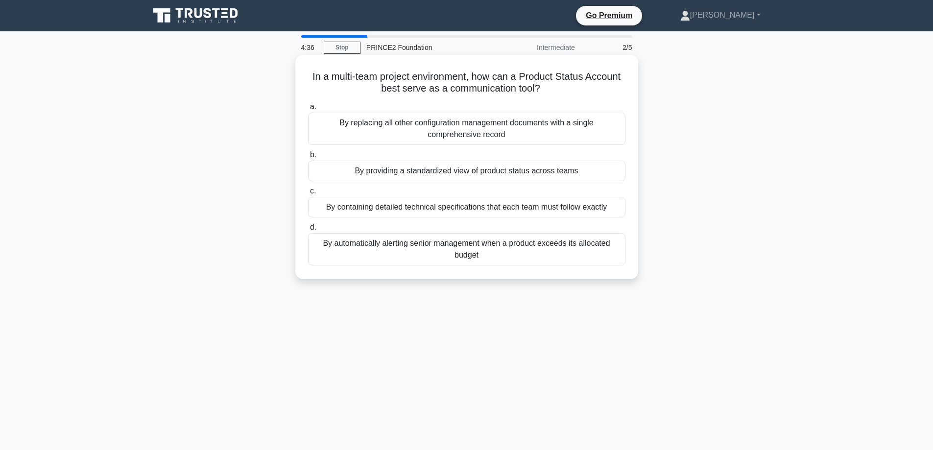
click at [418, 167] on div "By providing a standardized view of product status across teams" at bounding box center [466, 171] width 317 height 21
click at [308, 158] on input "b. By providing a standardized view of product status across teams" at bounding box center [308, 155] width 0 height 6
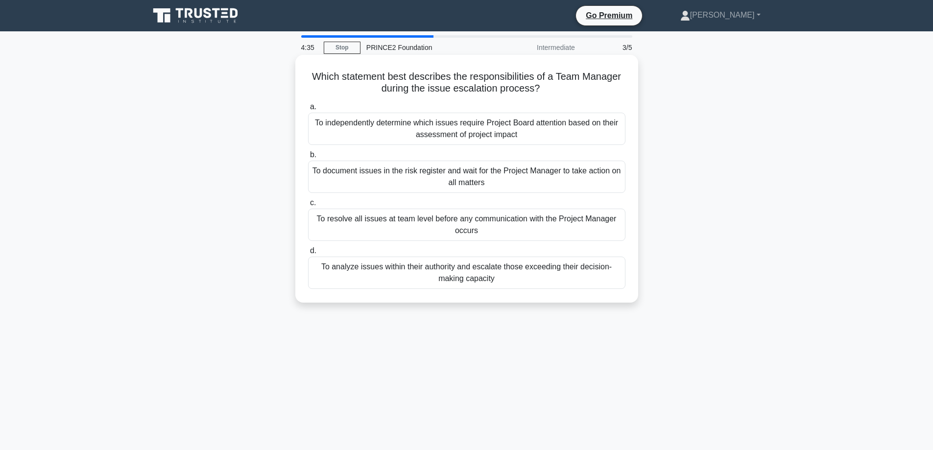
click at [430, 140] on div "To independently determine which issues require Project Board attention based o…" at bounding box center [466, 129] width 317 height 32
click at [308, 110] on input "a. To independently determine which issues require Project Board attention base…" at bounding box center [308, 107] width 0 height 6
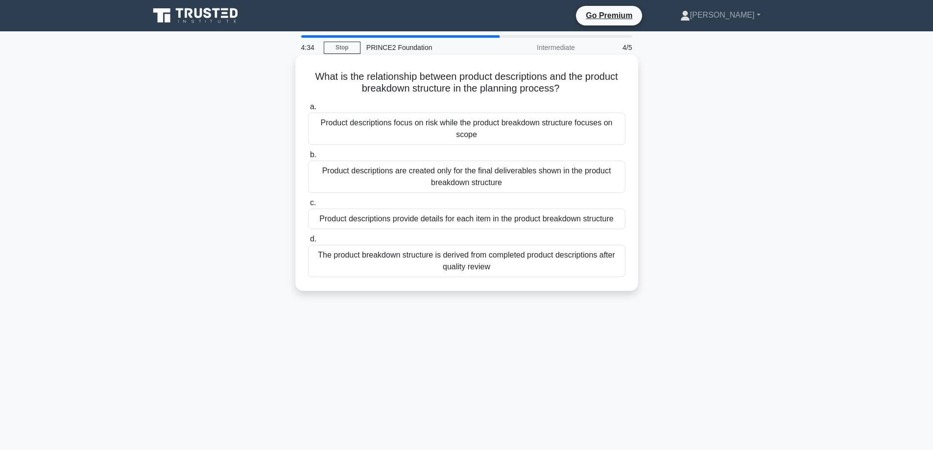
click at [442, 223] on div "Product descriptions provide details for each item in the product breakdown str…" at bounding box center [466, 219] width 317 height 21
click at [308, 206] on input "c. Product descriptions provide details for each item in the product breakdown …" at bounding box center [308, 203] width 0 height 6
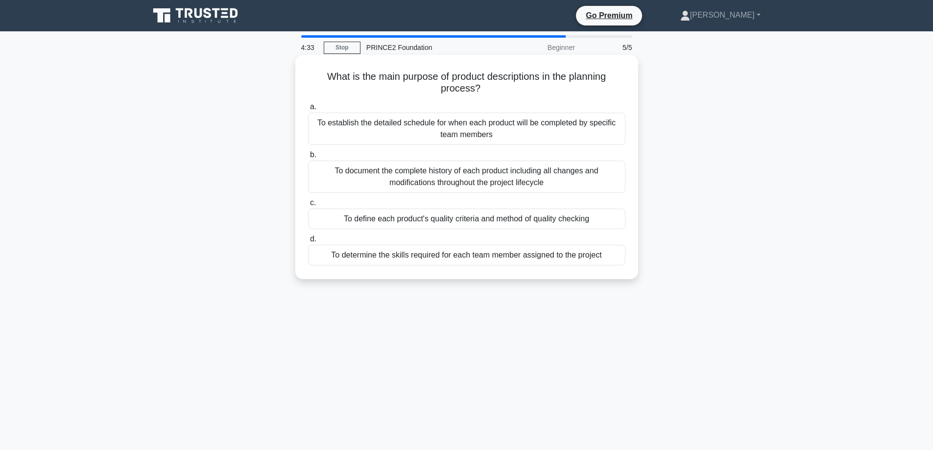
click at [446, 132] on div "To establish the detailed schedule for when each product will be completed by s…" at bounding box center [466, 129] width 317 height 32
click at [308, 110] on input "a. To establish the detailed schedule for when each product will be completed b…" at bounding box center [308, 107] width 0 height 6
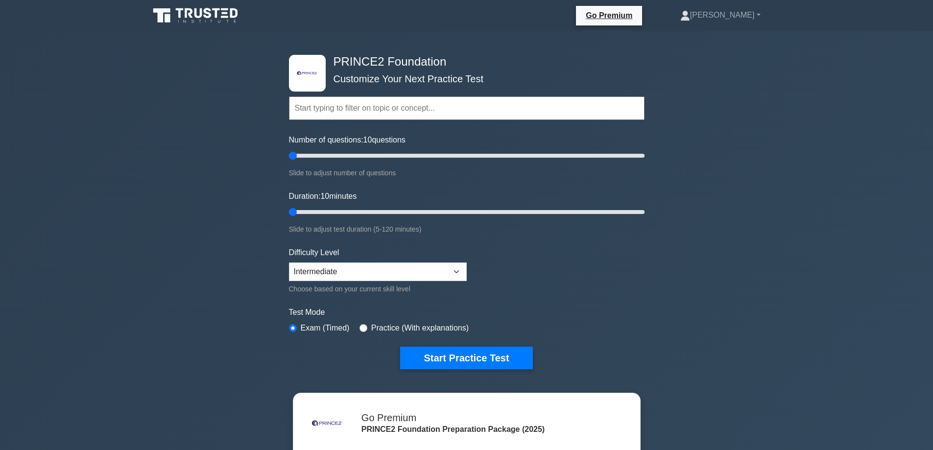
select select "intermediate"
